Goal: Navigation & Orientation: Find specific page/section

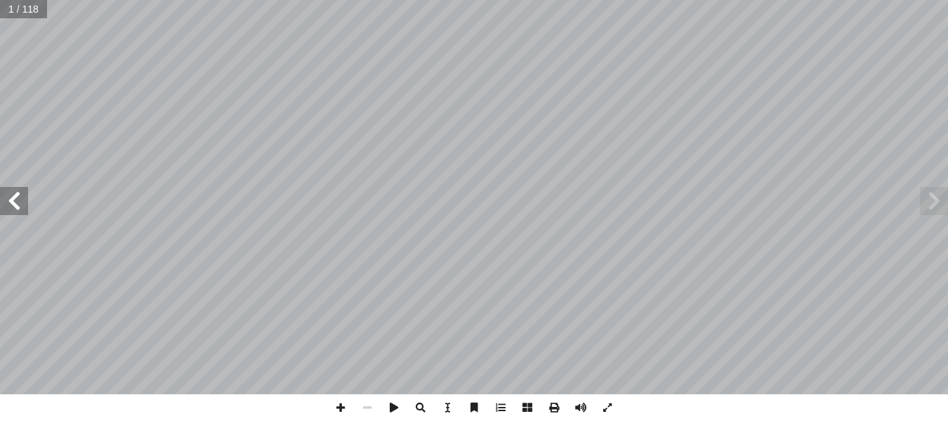
click at [14, 199] on span at bounding box center [14, 201] width 28 height 28
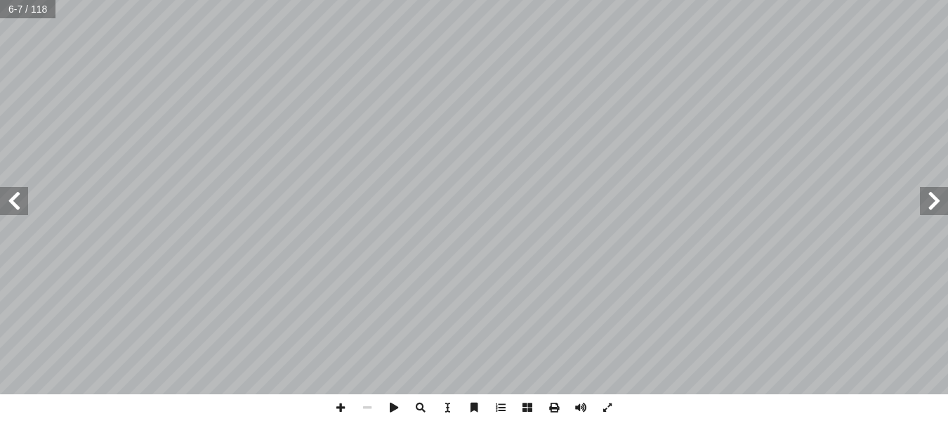
click at [14, 199] on span at bounding box center [14, 201] width 28 height 28
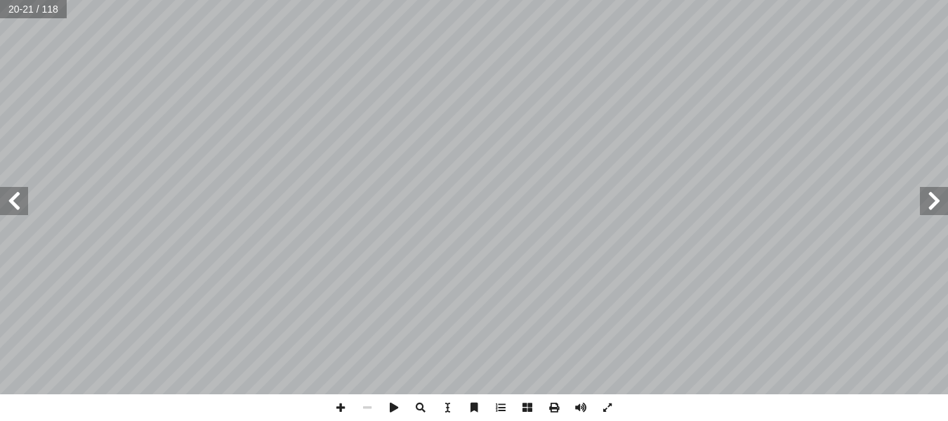
click at [14, 199] on span at bounding box center [14, 201] width 28 height 28
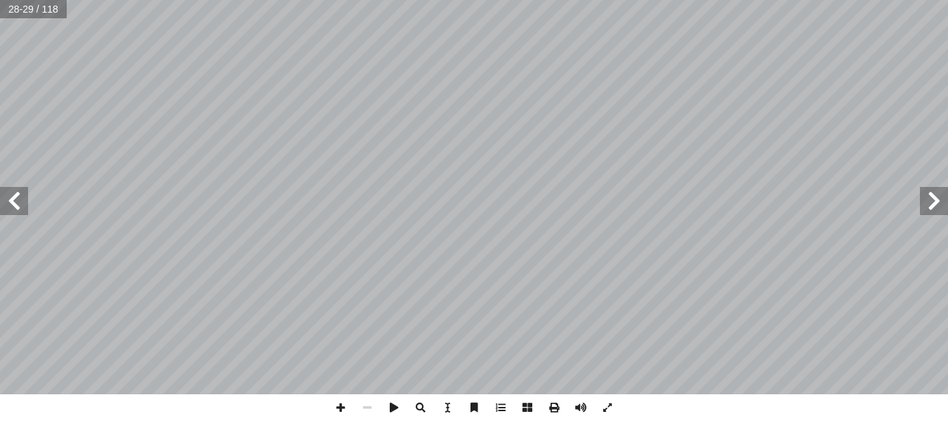
click at [14, 199] on span at bounding box center [14, 201] width 28 height 28
click at [338, 409] on span at bounding box center [340, 407] width 27 height 27
click at [14, 208] on span at bounding box center [14, 201] width 28 height 28
click at [937, 213] on span at bounding box center [934, 201] width 28 height 28
click at [664, 0] on html "الصفحة الرئيسية الصف الأول الصف الثاني الصف الثالث الصف الرابع الصف الخامس الصف…" at bounding box center [474, 64] width 948 height 128
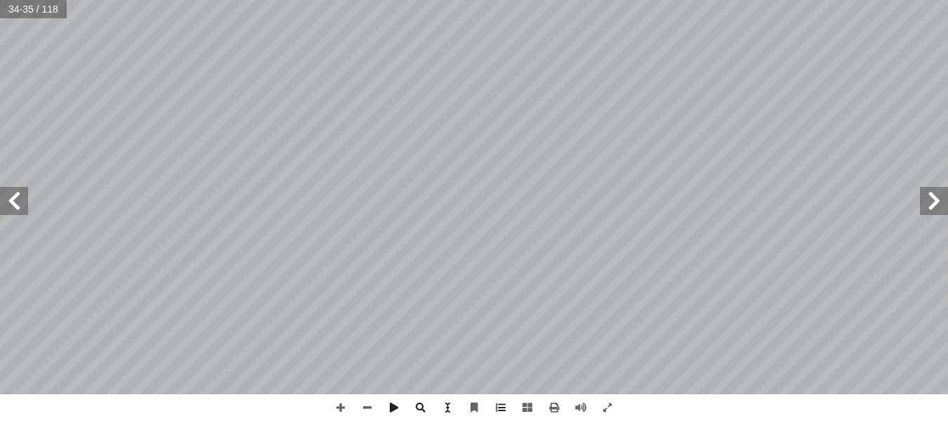
click at [16, 206] on span at bounding box center [14, 201] width 28 height 28
click at [13, 205] on span at bounding box center [14, 201] width 28 height 28
